Goal: Transaction & Acquisition: Purchase product/service

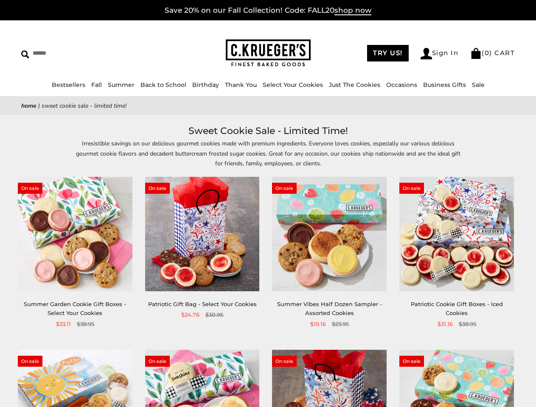
click at [268, 204] on div "**********" at bounding box center [322, 253] width 127 height 152
click at [399, 85] on link "Occasions" at bounding box center [401, 85] width 31 height 8
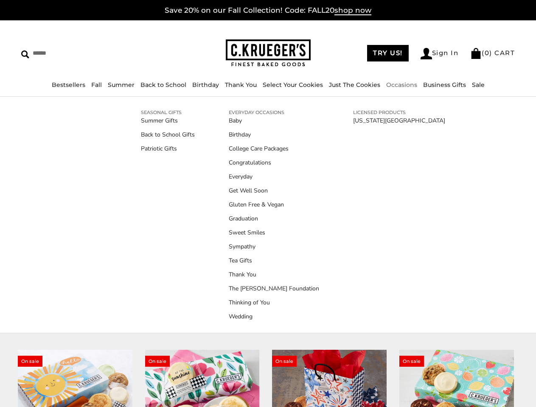
click at [268, 265] on div "**********" at bounding box center [322, 253] width 127 height 152
